Goal: Register for event/course

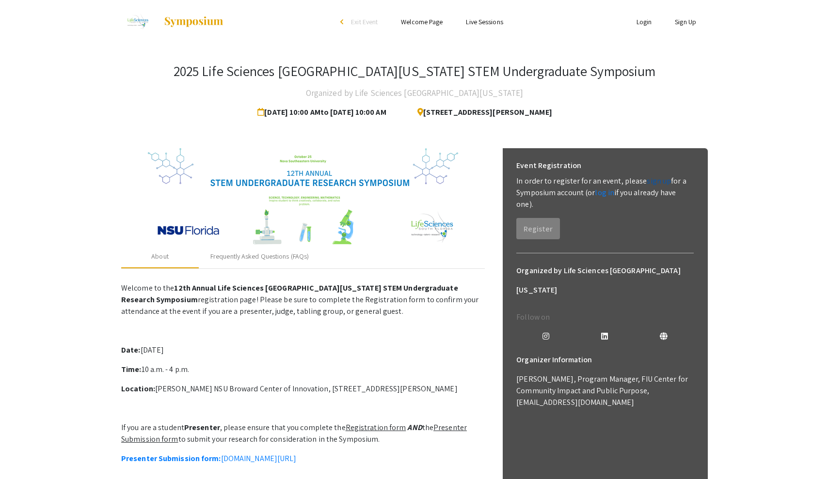
click at [646, 183] on link "sign up" at bounding box center [658, 181] width 24 height 10
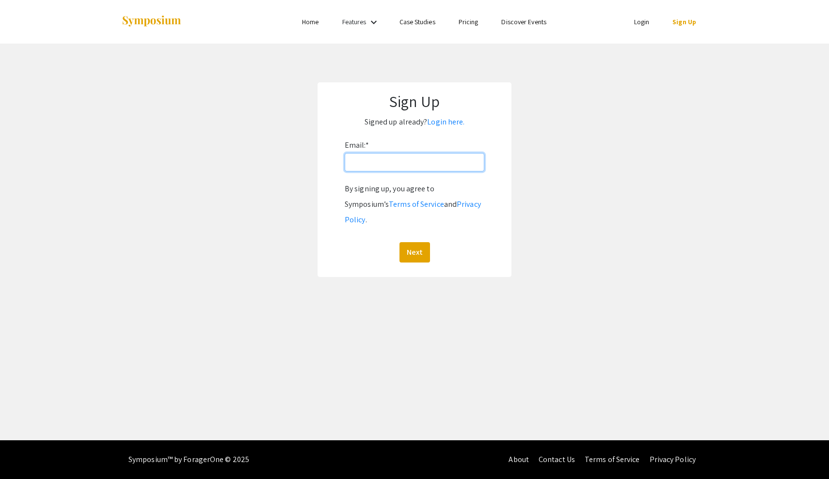
click at [371, 166] on input "Email: *" at bounding box center [415, 162] width 140 height 18
type input "[EMAIL_ADDRESS][DOMAIN_NAME]"
click at [410, 242] on button "Next" at bounding box center [414, 252] width 31 height 20
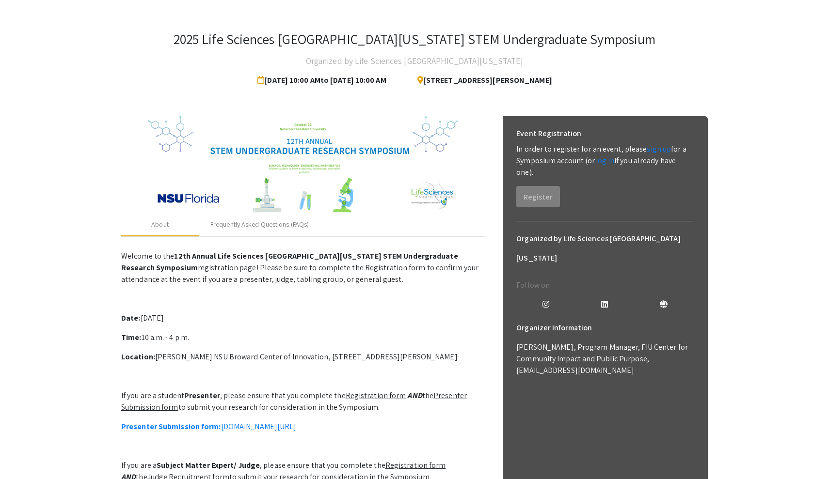
scroll to position [32, 0]
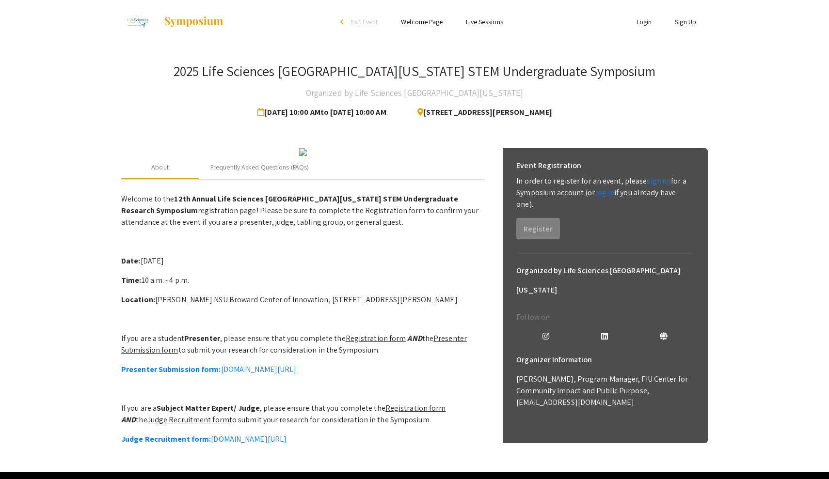
click at [680, 29] on ul "Login Sign Up" at bounding box center [610, 22] width 193 height 44
click at [686, 21] on link "Sign Up" at bounding box center [685, 21] width 21 height 9
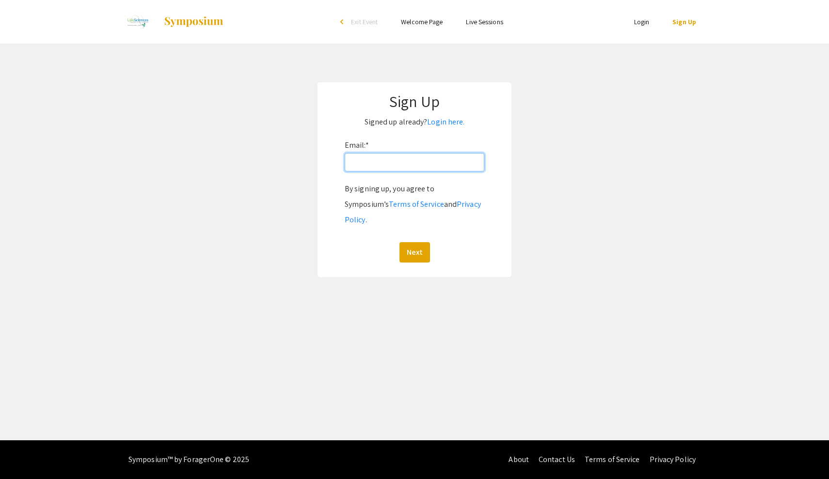
click at [405, 169] on input "Email: *" at bounding box center [415, 162] width 140 height 18
type input "[EMAIL_ADDRESS][DOMAIN_NAME]"
click at [413, 242] on button "Next" at bounding box center [414, 252] width 31 height 20
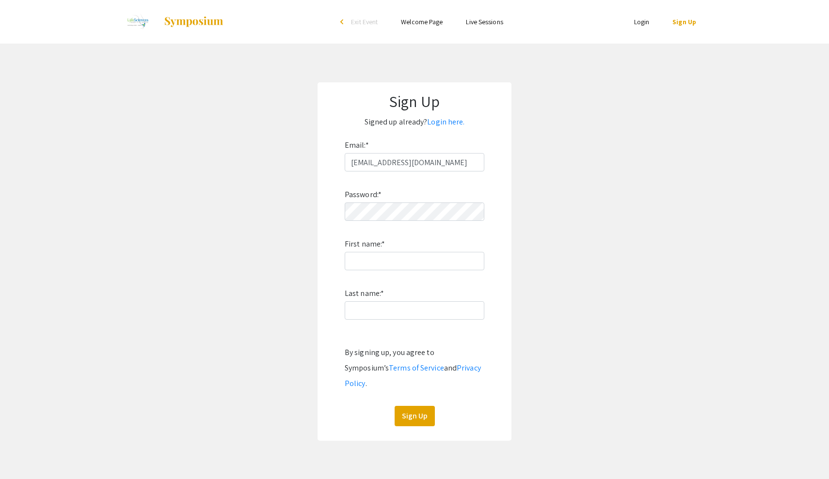
click at [374, 270] on div "Password: * First name: * Last name: * By signing up, you agree to Symposium’s …" at bounding box center [415, 299] width 140 height 255
click at [387, 260] on input "First name: *" at bounding box center [415, 261] width 140 height 18
type input "Yabsera"
type input "[PERSON_NAME]"
click at [411, 406] on button "Sign Up" at bounding box center [414, 416] width 40 height 20
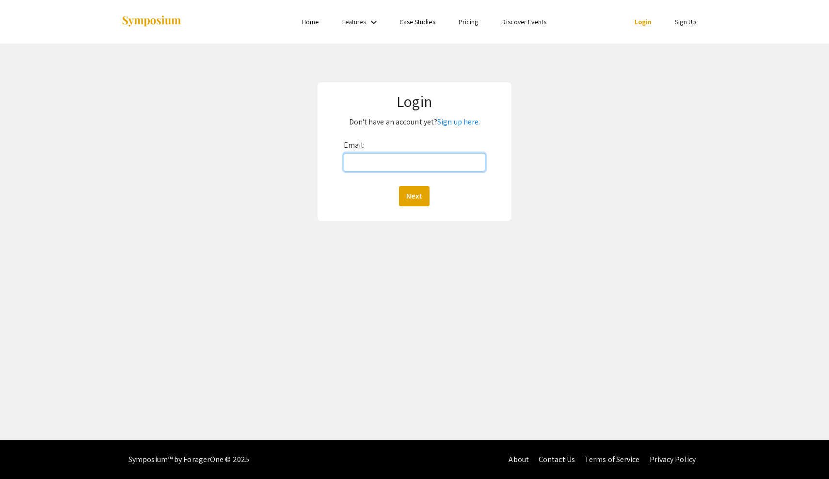
type input "n"
type input "[EMAIL_ADDRESS][DOMAIN_NAME]"
click at [413, 195] on button "Next" at bounding box center [414, 196] width 31 height 20
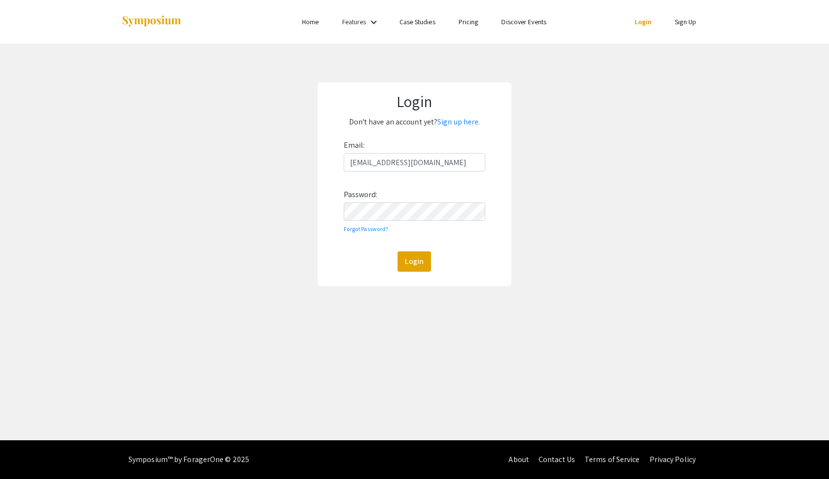
click at [388, 221] on div "Email: [EMAIL_ADDRESS][DOMAIN_NAME] Password: Forgot Password? Login" at bounding box center [415, 205] width 142 height 134
click at [414, 261] on button "Login" at bounding box center [413, 262] width 33 height 20
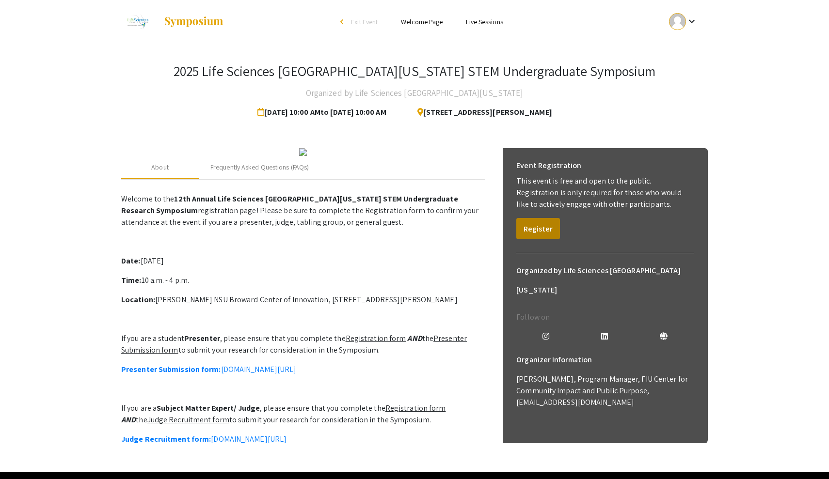
click at [539, 225] on button "Register" at bounding box center [538, 228] width 44 height 21
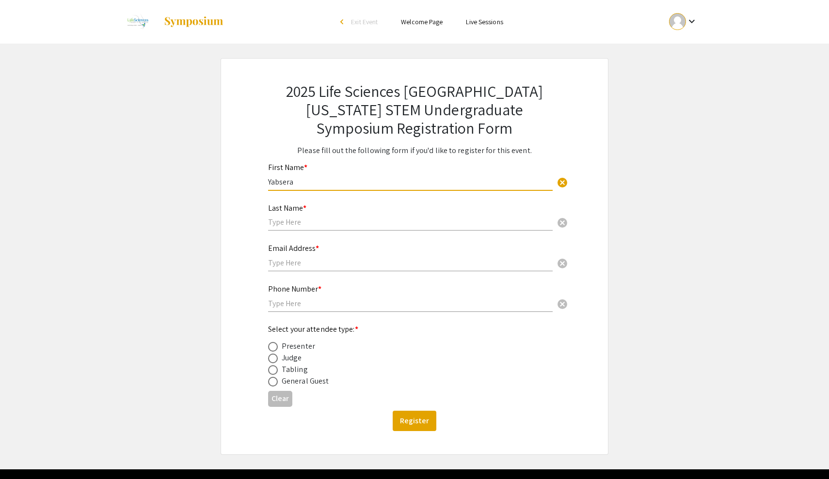
type input "Yabsera"
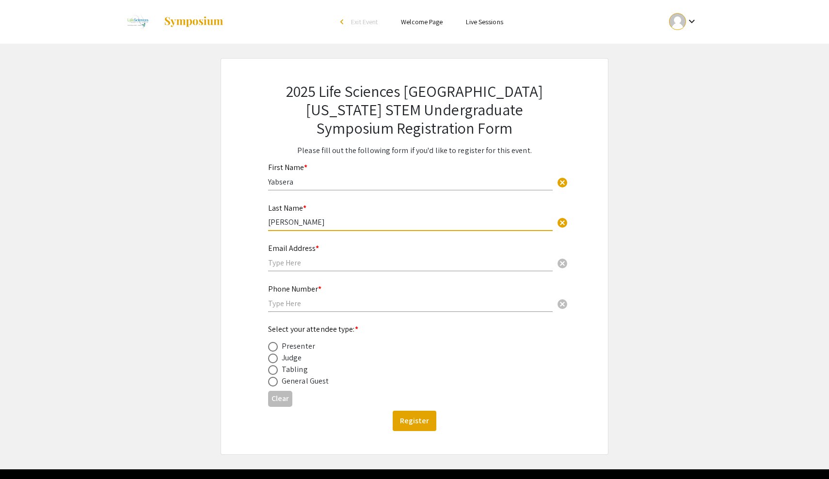
type input "[PERSON_NAME]"
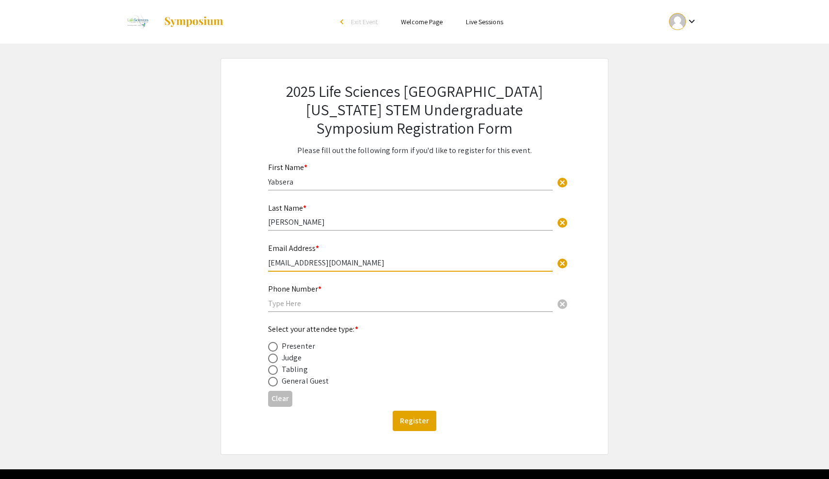
type input "[EMAIL_ADDRESS][DOMAIN_NAME]"
type input "5713579604"
click at [274, 378] on span at bounding box center [273, 382] width 10 height 10
click at [274, 378] on input "radio" at bounding box center [273, 382] width 10 height 10
radio input "true"
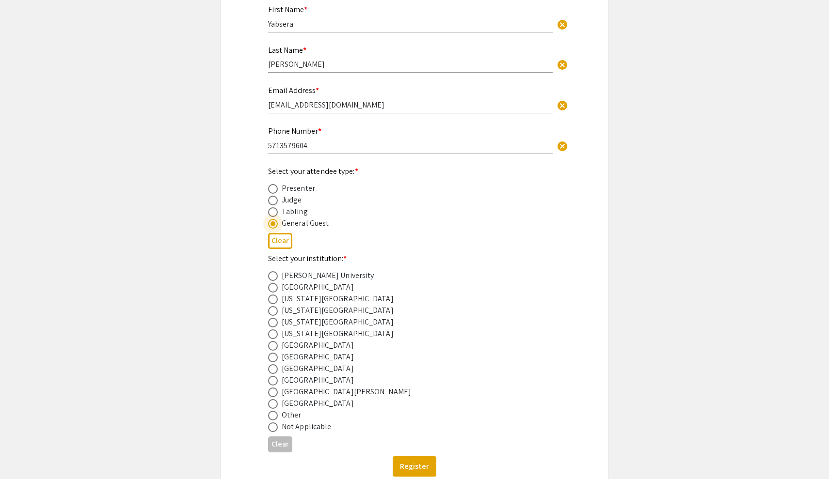
scroll to position [183, 0]
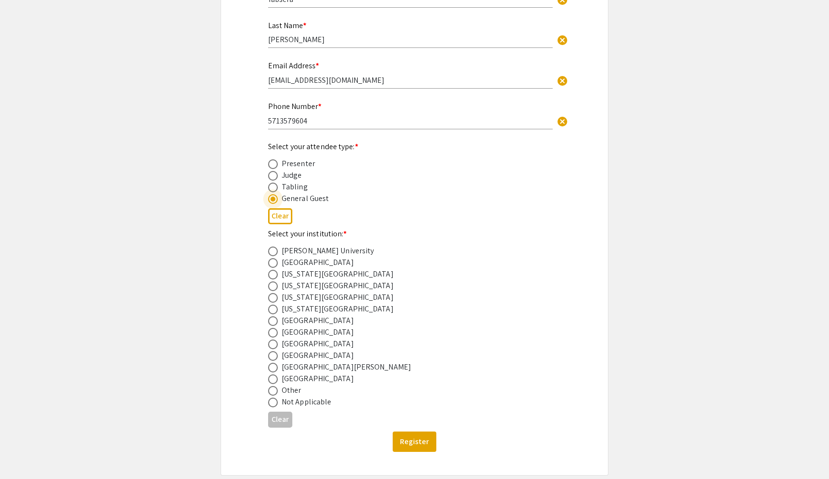
click at [276, 345] on span at bounding box center [273, 345] width 10 height 10
click at [276, 345] on input "radio" at bounding box center [273, 345] width 10 height 10
radio input "true"
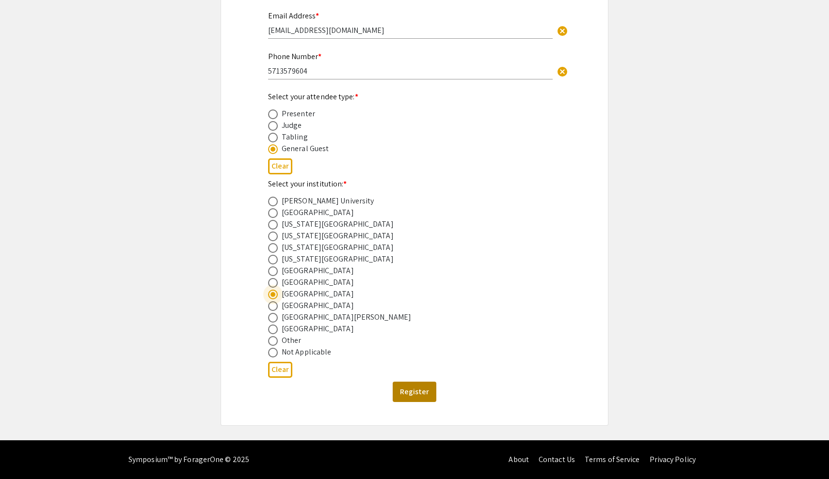
scroll to position [232, 0]
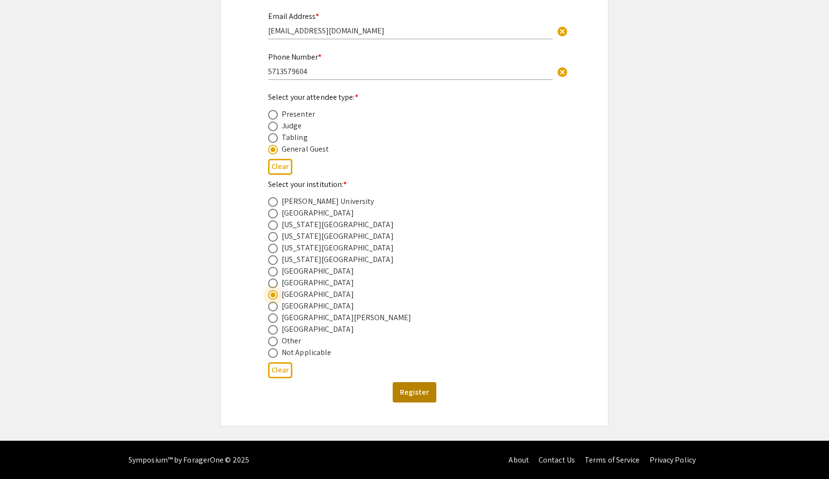
click at [405, 395] on button "Register" at bounding box center [415, 392] width 44 height 20
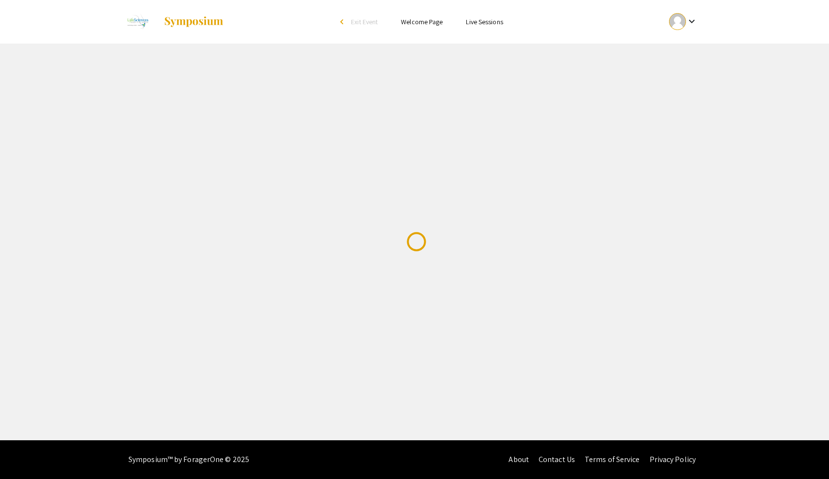
scroll to position [0, 0]
